Goal: Use online tool/utility: Use online tool/utility

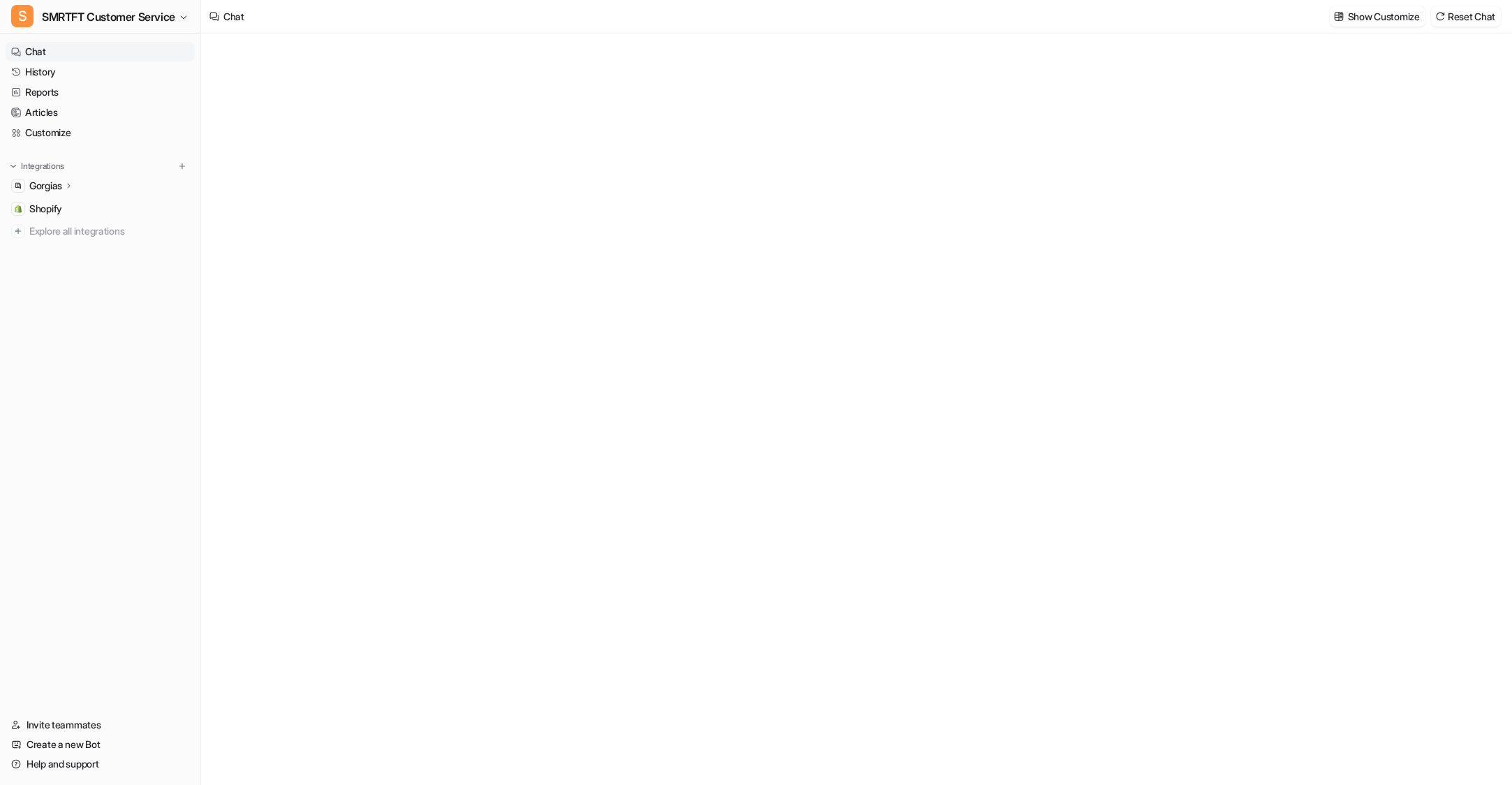
type textarea "**********"
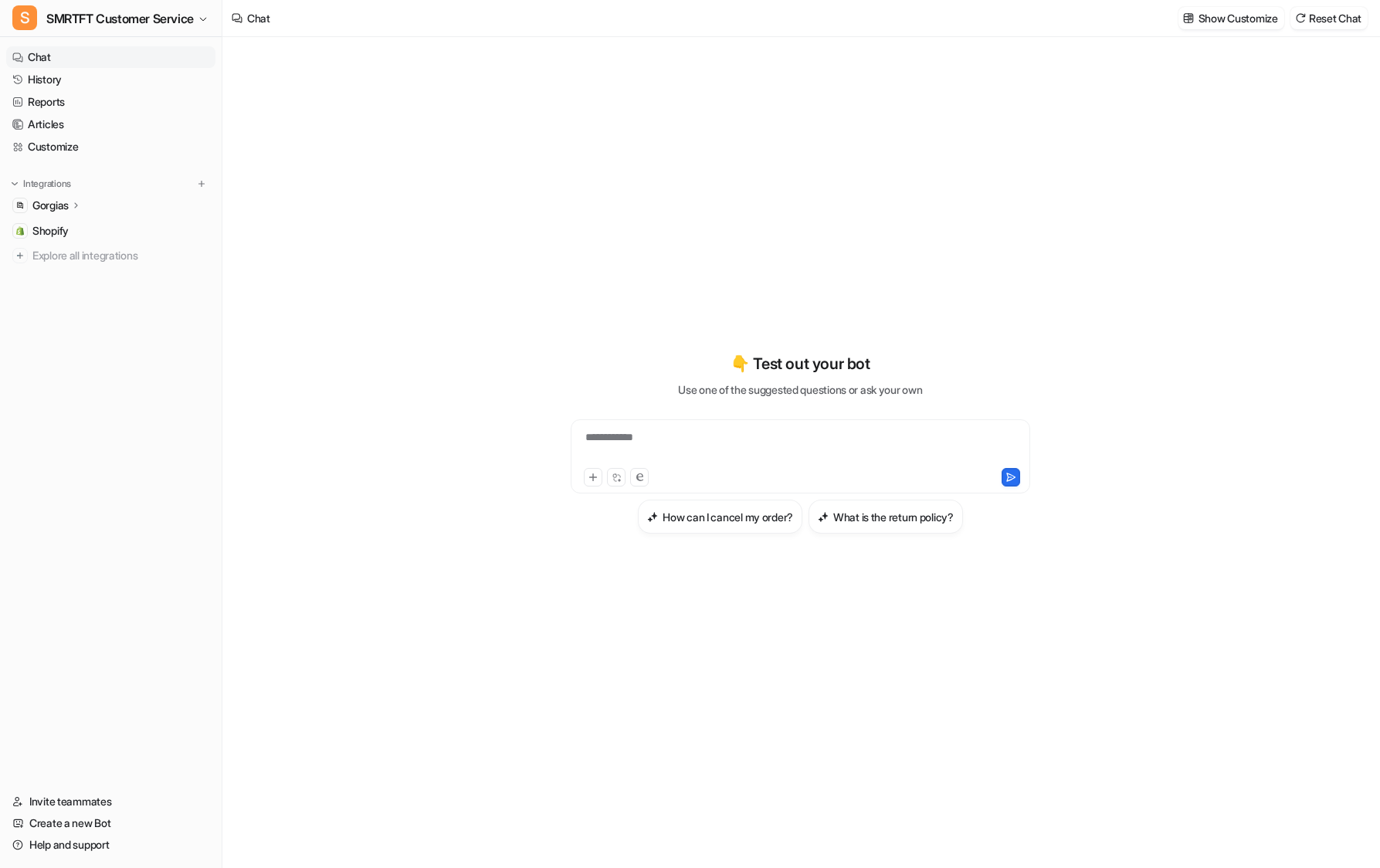
click at [71, 203] on div "Gorgias" at bounding box center [56, 206] width 49 height 16
click at [200, 179] on img at bounding box center [201, 183] width 10 height 10
